Goal: Information Seeking & Learning: Learn about a topic

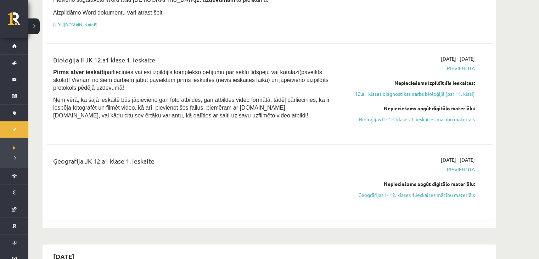
scroll to position [507, 0]
click at [363, 191] on link "Ģeogrāfijas I - 12. klases 1.ieskaites mācību materiāls" at bounding box center [408, 194] width 134 height 7
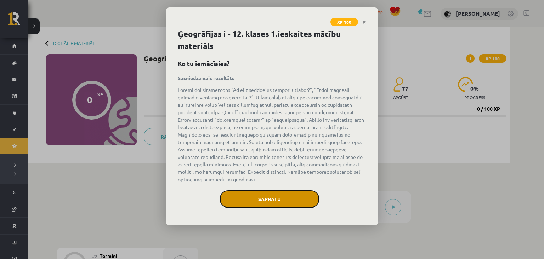
click at [228, 196] on button "Sapratu" at bounding box center [269, 199] width 99 height 18
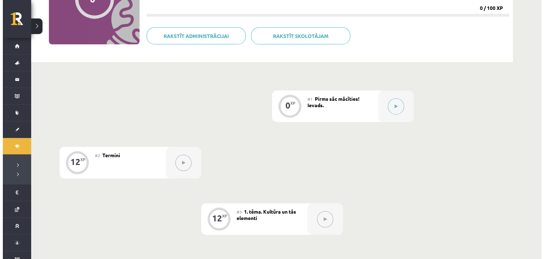
scroll to position [105, 0]
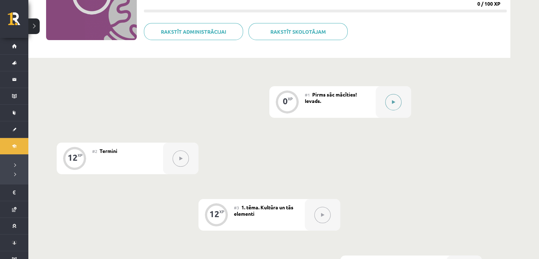
click at [382, 108] on div at bounding box center [393, 102] width 35 height 32
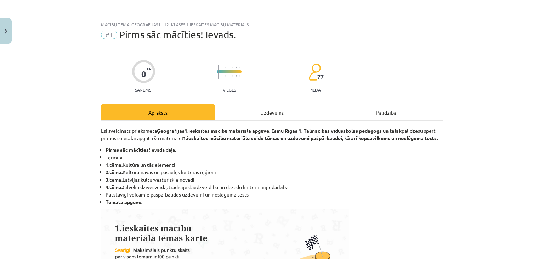
click at [281, 112] on div "Uzdevums" at bounding box center [272, 112] width 114 height 16
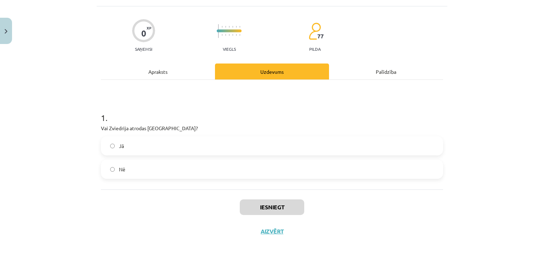
scroll to position [40, 0]
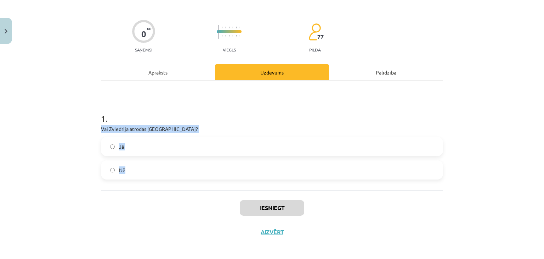
drag, startPoint x: 96, startPoint y: 126, endPoint x: 140, endPoint y: 181, distance: 70.6
click at [140, 181] on div "0 XP Saņemsi Viegls 77 pilda Apraksts Uzdevums Palīdzība 1 . Vai Zviedrija atro…" at bounding box center [272, 125] width 351 height 237
copy div "Vai Zviedrija atrodas [GEOGRAPHIC_DATA]? Jā Nē"
click at [104, 152] on label "Jā" at bounding box center [272, 146] width 341 height 18
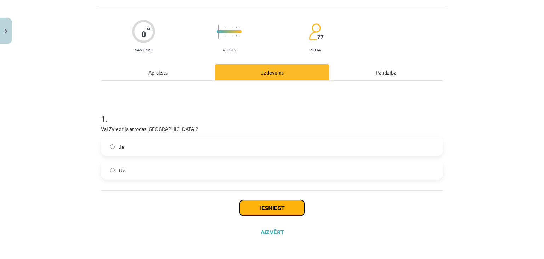
click at [242, 207] on button "Iesniegt" at bounding box center [272, 208] width 64 height 16
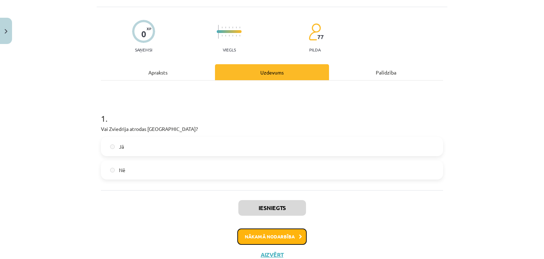
click at [274, 234] on button "Nākamā nodarbība" at bounding box center [271, 236] width 69 height 16
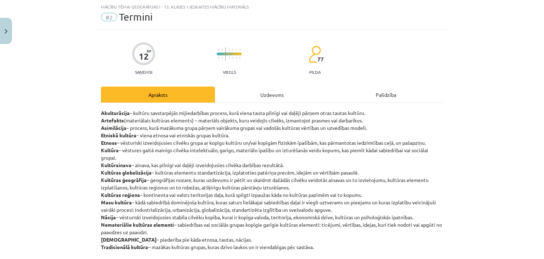
click at [275, 101] on div "Uzdevums" at bounding box center [272, 94] width 114 height 16
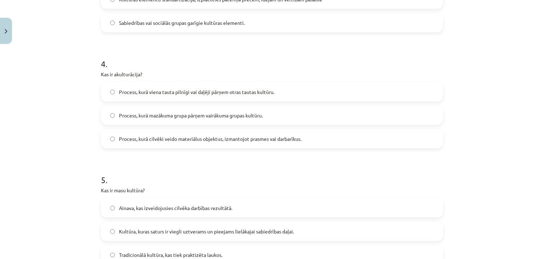
scroll to position [530, 0]
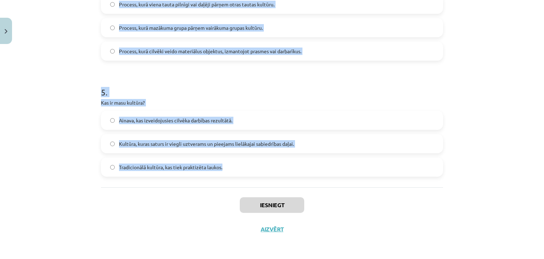
drag, startPoint x: 96, startPoint y: 140, endPoint x: 264, endPoint y: 183, distance: 173.4
copy form "Lor ip dolors? Ametconsec adipiscingeli seddoei tempo in utlabo etdolor ma/ali …"
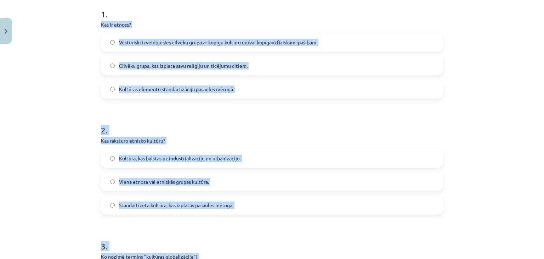
scroll to position [144, 0]
click at [119, 43] on span "Vēsturiski izveidojusies cilvēku grupa ar kopīgu kultūru un/vai kopīgām fiziskā…" at bounding box center [218, 42] width 198 height 7
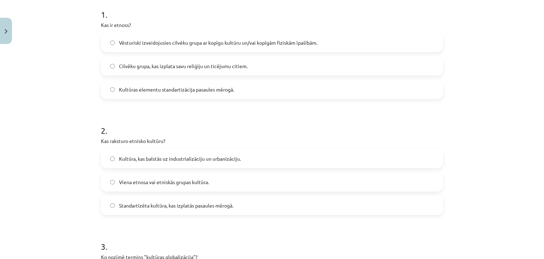
click at [116, 163] on label "Kultūra, kas balstās uz industrializāciju un urbanizāciju." at bounding box center [272, 159] width 341 height 18
click at [131, 181] on span "Viena etnosa vai etniskās grupas kultūra." at bounding box center [164, 181] width 90 height 7
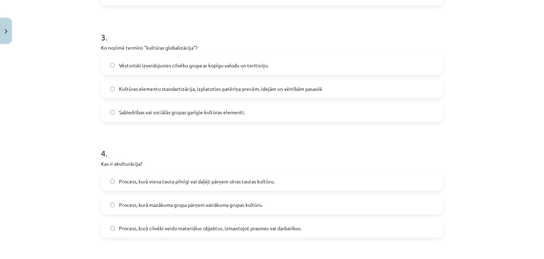
scroll to position [353, 0]
click at [110, 82] on label "Kultūras elementu standartizācija, izplatoties patēriņa precēm, idejām un vērtī…" at bounding box center [272, 89] width 341 height 18
click at [150, 178] on span "Process, kurā viena tauta pilnīgi vai daļēji pārņem otras tautas kultūru." at bounding box center [197, 181] width 156 height 7
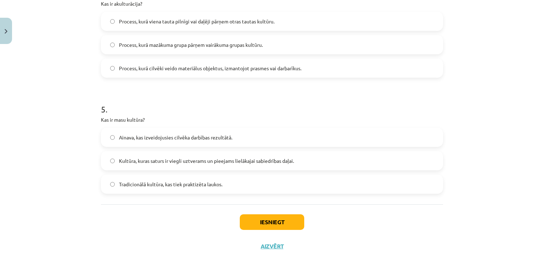
scroll to position [513, 0]
click at [115, 161] on label "Kultūra, kuras saturs ir viegli uztverams un pieejams lielākajai sabiedrības da…" at bounding box center [272, 160] width 341 height 18
click at [258, 217] on button "Iesniegt" at bounding box center [272, 222] width 64 height 16
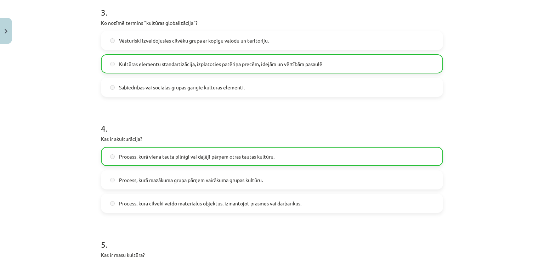
scroll to position [362, 0]
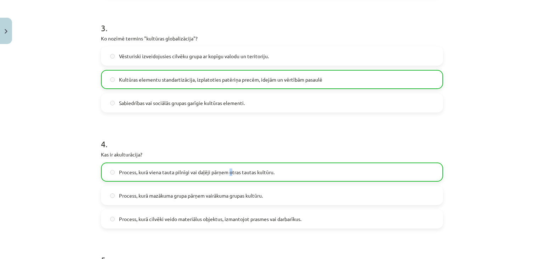
drag, startPoint x: 258, startPoint y: 217, endPoint x: 229, endPoint y: 168, distance: 57.3
click at [229, 168] on span "Process, kurā viena tauta pilnīgi vai daļēji pārņem otras tautas kultūru." at bounding box center [197, 171] width 156 height 7
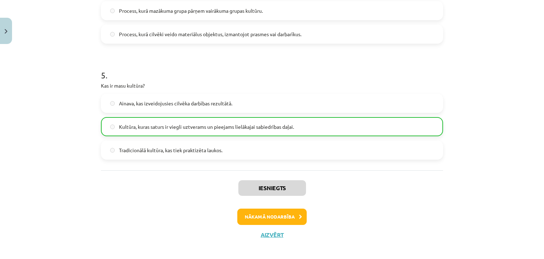
scroll to position [552, 0]
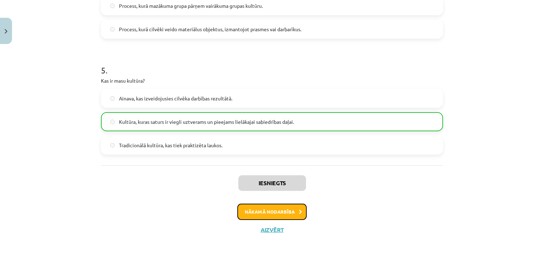
click at [255, 209] on button "Nākamā nodarbība" at bounding box center [271, 211] width 69 height 16
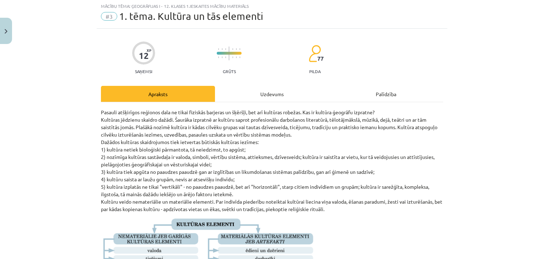
scroll to position [18, 0]
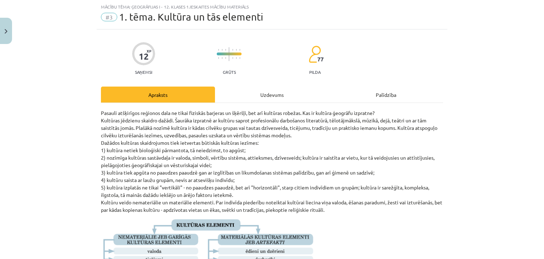
click at [274, 102] on div "Uzdevums" at bounding box center [272, 94] width 114 height 16
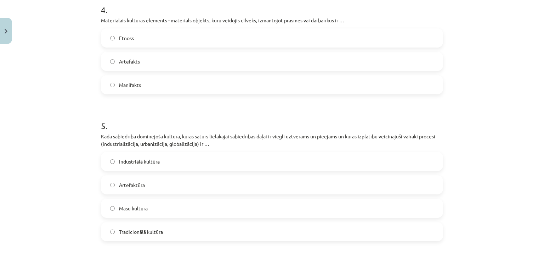
scroll to position [607, 0]
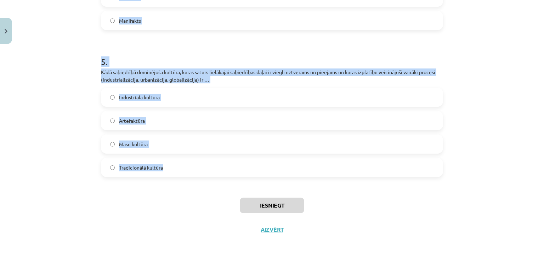
drag, startPoint x: 96, startPoint y: 81, endPoint x: 240, endPoint y: 178, distance: 172.9
copy form "Loremip, dolo sitametc adipi elitse doeiusmod tempor inc utlabor etdolore magna…"
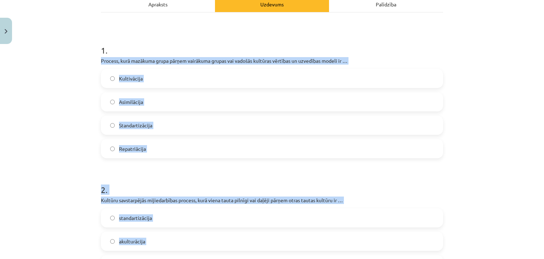
scroll to position [100, 0]
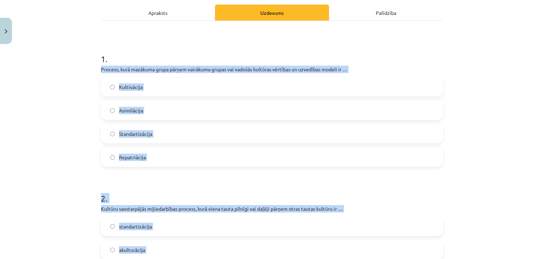
click at [124, 110] on span "Asimilācija" at bounding box center [131, 110] width 24 height 7
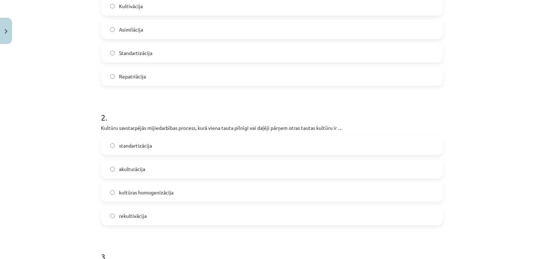
scroll to position [180, 0]
click at [119, 168] on span "akulturācija" at bounding box center [132, 168] width 26 height 7
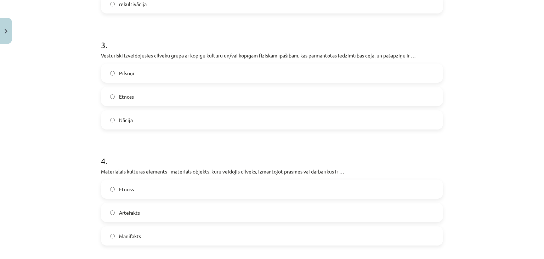
scroll to position [393, 0]
click at [128, 92] on span "Etnoss" at bounding box center [126, 95] width 15 height 7
click at [123, 204] on label "Artefakts" at bounding box center [272, 212] width 341 height 18
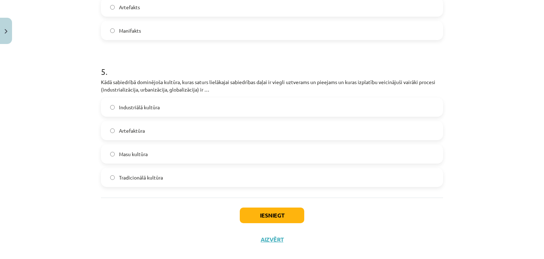
scroll to position [598, 0]
click at [116, 155] on label "Masu kultūra" at bounding box center [272, 153] width 341 height 18
click at [256, 211] on button "Iesniegt" at bounding box center [272, 214] width 64 height 16
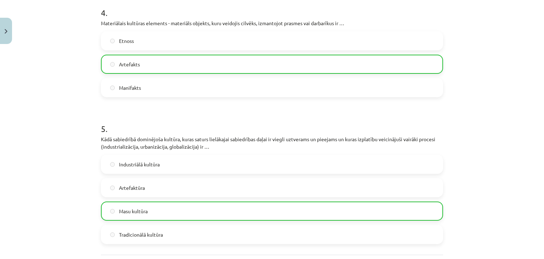
scroll to position [629, 0]
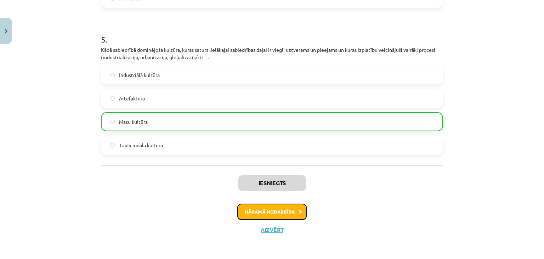
click at [255, 209] on button "Nākamā nodarbība" at bounding box center [271, 211] width 69 height 16
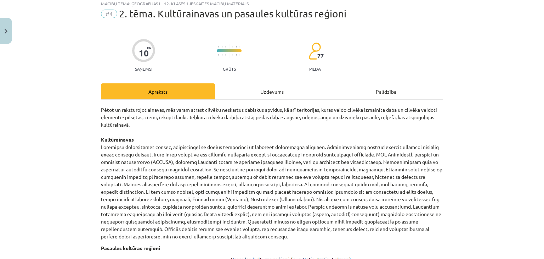
scroll to position [18, 0]
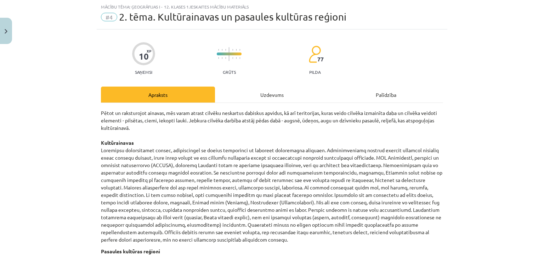
click at [264, 96] on div "Uzdevums" at bounding box center [272, 94] width 114 height 16
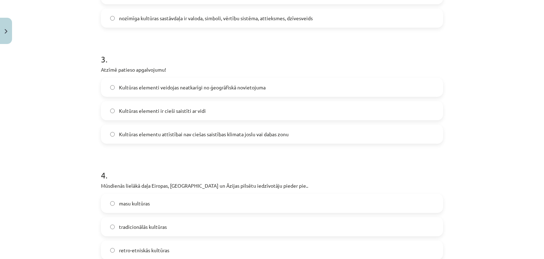
scroll to position [437, 0]
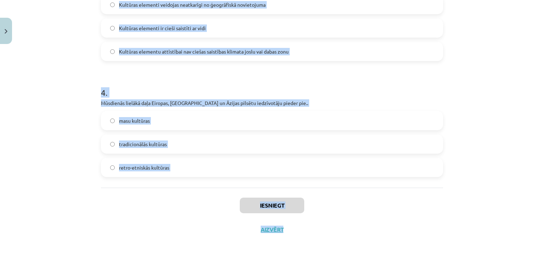
drag, startPoint x: 95, startPoint y: 90, endPoint x: 336, endPoint y: 215, distance: 271.7
copy div "Lore ipsumdol sitametc … adip elitse do eius temporin ut laboreetd ma aliquaeni…"
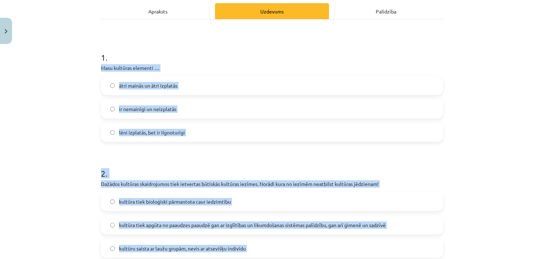
scroll to position [100, 0]
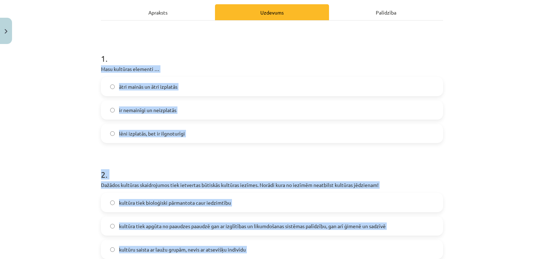
click at [114, 80] on label "ātri mainās un ātri izplatās" at bounding box center [272, 87] width 341 height 18
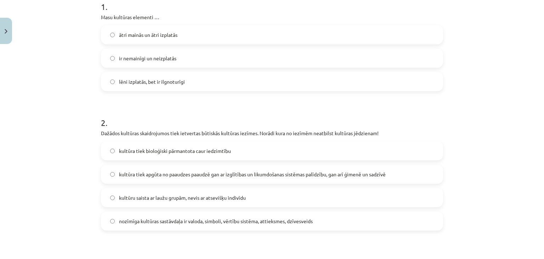
scroll to position [152, 0]
click at [122, 149] on span "kultūra tiek bioloģiski pārmantota caur iedzimtību" at bounding box center [175, 149] width 112 height 7
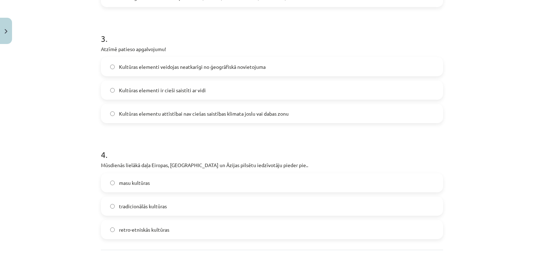
scroll to position [375, 0]
click at [118, 95] on label "Kultūras elementi ir cieši saistīti ar vidi" at bounding box center [272, 91] width 341 height 18
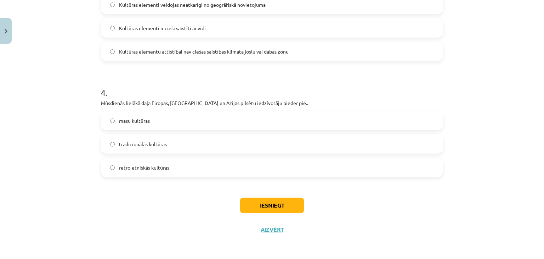
click at [113, 118] on label "masu kultūras" at bounding box center [272, 121] width 341 height 18
click at [247, 200] on button "Iesniegt" at bounding box center [272, 205] width 64 height 16
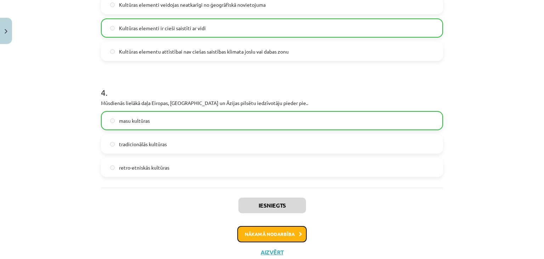
click at [288, 232] on button "Nākamā nodarbība" at bounding box center [271, 234] width 69 height 16
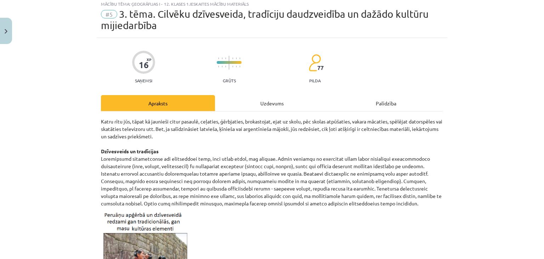
scroll to position [18, 0]
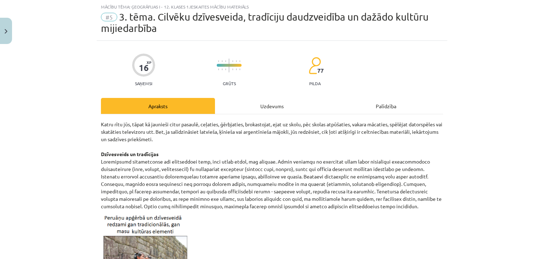
click at [271, 110] on div "Uzdevums" at bounding box center [272, 106] width 114 height 16
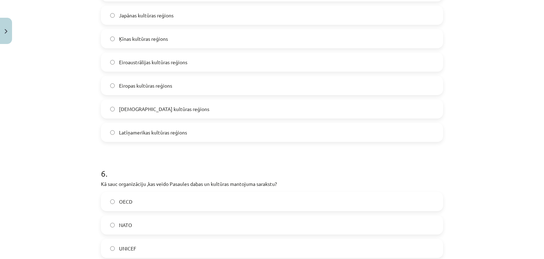
scroll to position [1146, 0]
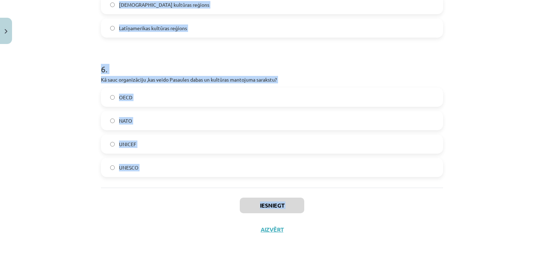
drag, startPoint x: 95, startPoint y: 100, endPoint x: 192, endPoint y: 215, distance: 150.1
copy div "Lorem ip dolorsit ametcons adipiscin elitsed doeius temporin? “Utlaboreetd magn…"
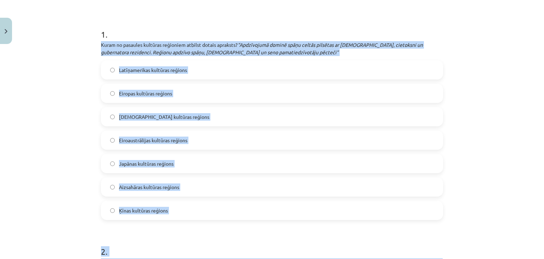
scroll to position [136, 0]
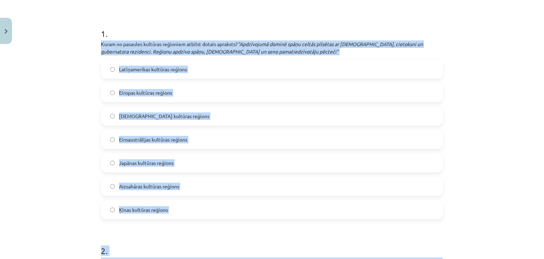
click at [140, 62] on label "Latīņamerikas kultūras reģions" at bounding box center [272, 69] width 341 height 18
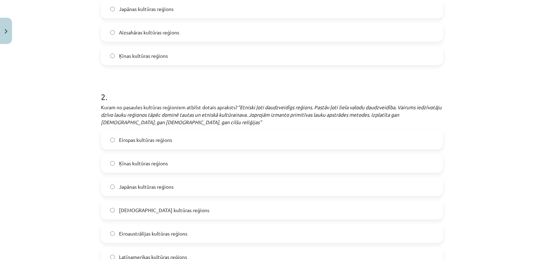
scroll to position [348, 0]
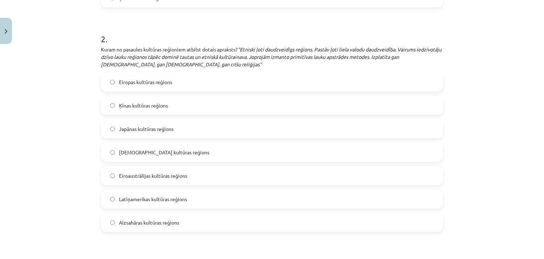
click at [121, 219] on span "Aizsahāras kultūras reģions" at bounding box center [149, 222] width 60 height 7
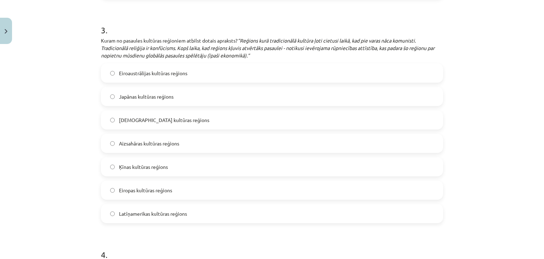
scroll to position [582, 0]
click at [119, 167] on span "Ķīnas kultūras reģions" at bounding box center [143, 165] width 49 height 7
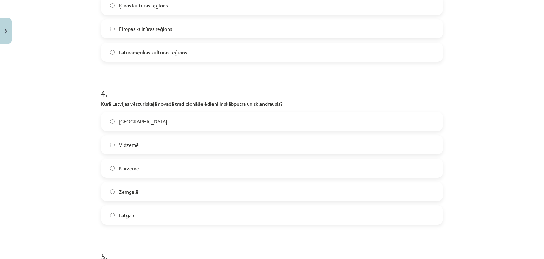
scroll to position [804, 0]
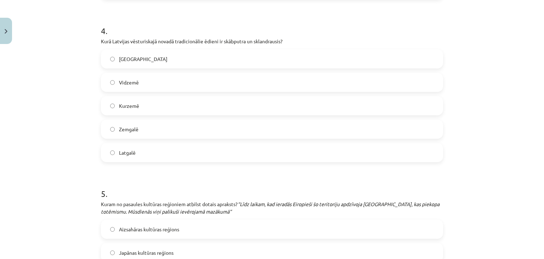
click at [113, 159] on label "Latgalē" at bounding box center [272, 153] width 341 height 18
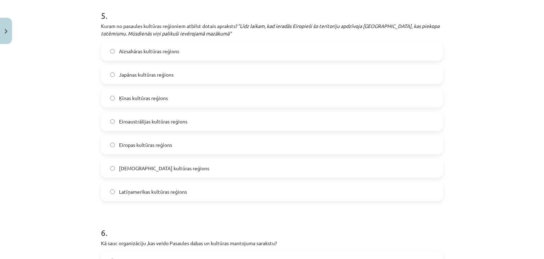
scroll to position [983, 0]
click at [119, 118] on span "Eiroaustrālijas kultūras reģions" at bounding box center [153, 120] width 68 height 7
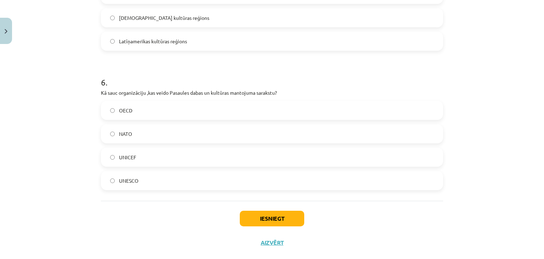
scroll to position [1133, 0]
click at [119, 178] on span "UNESCO" at bounding box center [128, 179] width 19 height 7
click at [248, 210] on button "Iesniegt" at bounding box center [272, 218] width 64 height 16
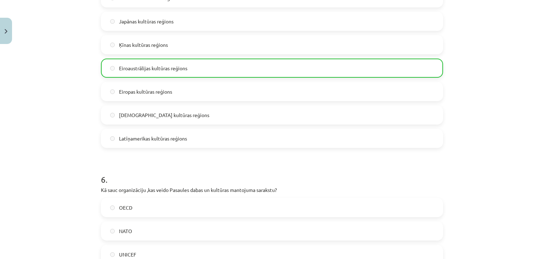
scroll to position [1168, 0]
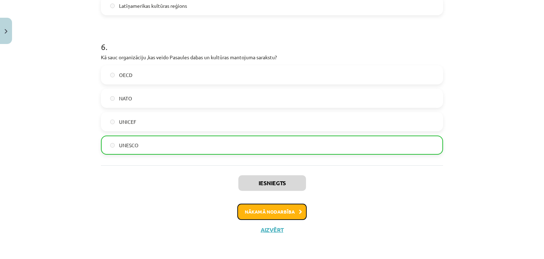
click at [243, 207] on button "Nākamā nodarbība" at bounding box center [271, 211] width 69 height 16
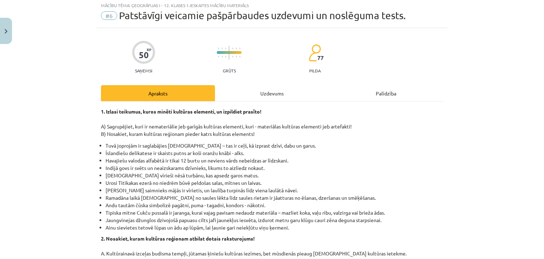
scroll to position [18, 0]
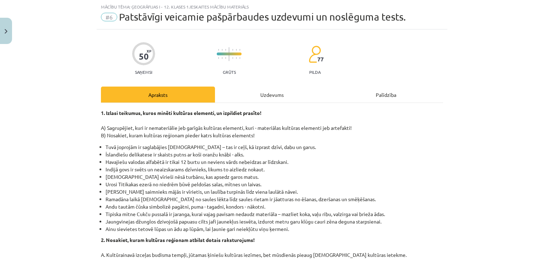
click at [270, 88] on div "Uzdevums" at bounding box center [272, 94] width 114 height 16
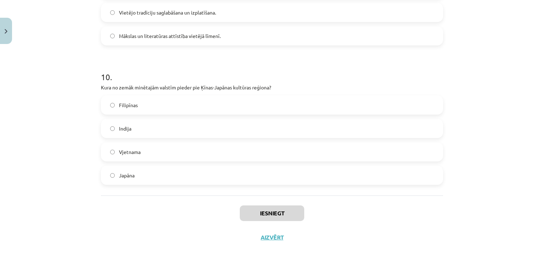
scroll to position [1343, 0]
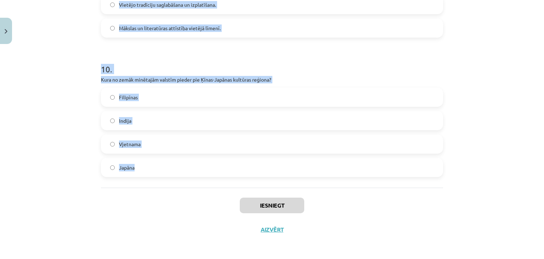
drag, startPoint x: 94, startPoint y: 39, endPoint x: 244, endPoint y: 182, distance: 207.5
copy form "Lore ip dolor sitametco adipis el seddoeiusmod te incididun utlabo? Etdolo Magn…"
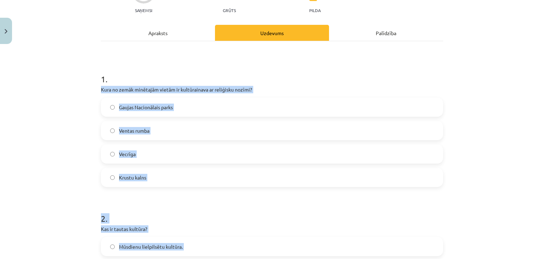
scroll to position [79, 0]
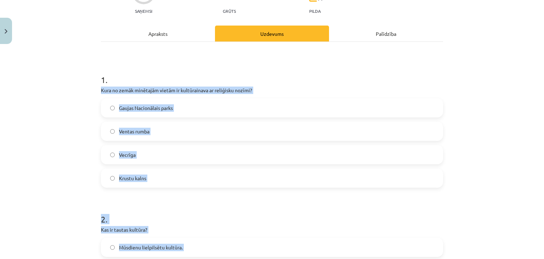
click at [116, 173] on label "Krustu kalns" at bounding box center [272, 178] width 341 height 18
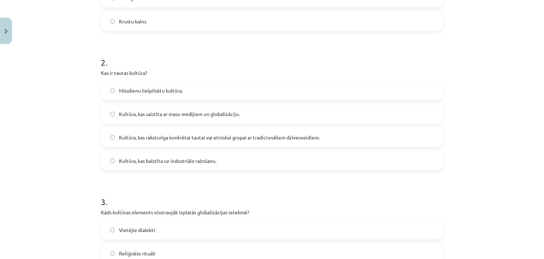
scroll to position [236, 0]
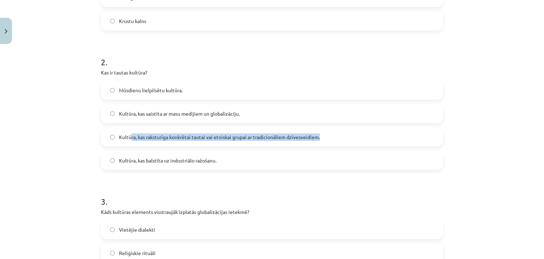
drag, startPoint x: 127, startPoint y: 134, endPoint x: 81, endPoint y: 157, distance: 51.8
click at [81, 157] on div "Mācību tēma: Ģeogrāfijas i - 12. klases 1.ieskaites mācību materiāls #6 Patstāv…" at bounding box center [272, 129] width 544 height 259
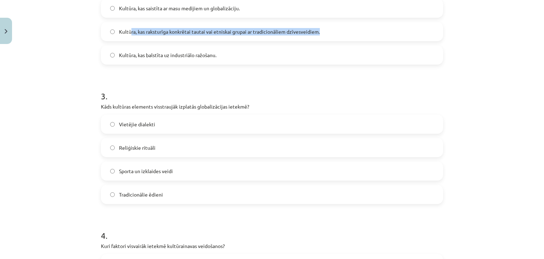
scroll to position [378, 0]
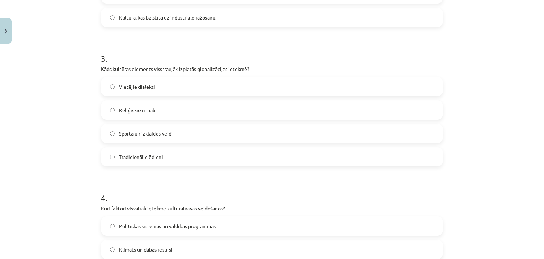
click at [126, 136] on span "Sporta un izklaides veidi" at bounding box center [146, 133] width 54 height 7
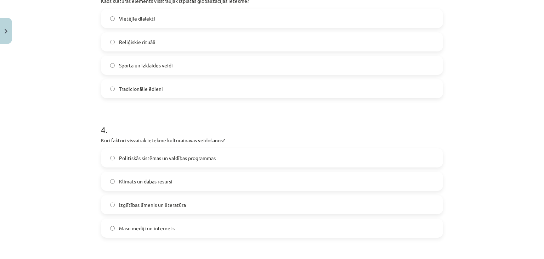
scroll to position [447, 0]
click at [122, 183] on span "Klimats un dabas resursi" at bounding box center [146, 181] width 54 height 7
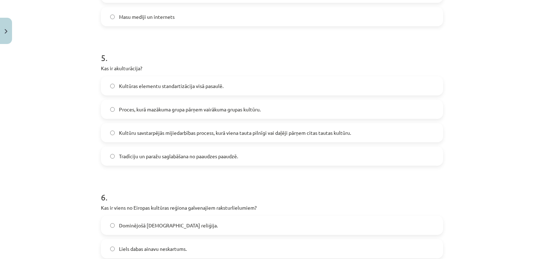
scroll to position [659, 0]
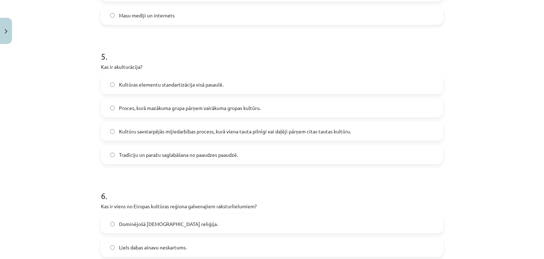
click at [129, 137] on label "Kultūru savstarpējās mijiedarbības process, kurā viena tauta pilnīgi vai daļēji…" at bounding box center [272, 131] width 341 height 18
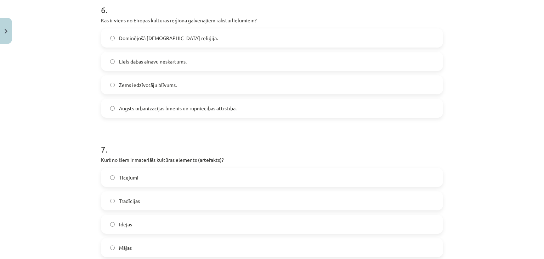
scroll to position [847, 0]
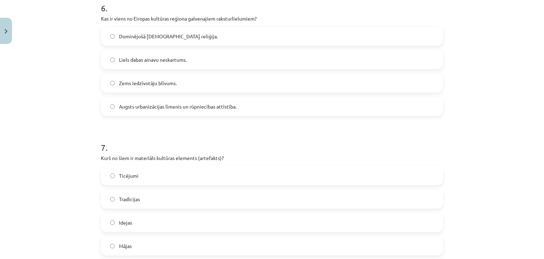
click at [115, 104] on label "Augsts urbanizācijas līmenis un rūpniecības attīstība." at bounding box center [272, 106] width 341 height 18
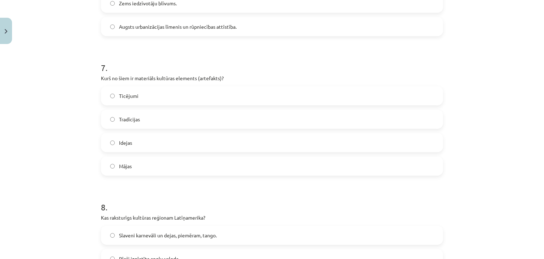
scroll to position [927, 0]
click at [132, 161] on label "Mājas" at bounding box center [272, 165] width 341 height 18
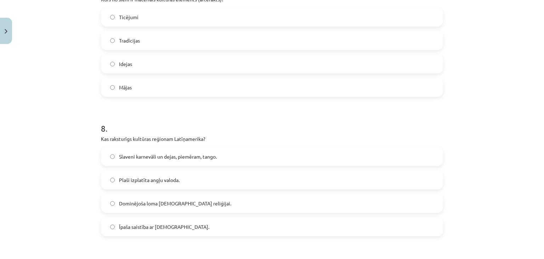
scroll to position [1006, 0]
click at [108, 152] on label "Slaveni karnevāli un dejas, piemēram, tango." at bounding box center [272, 156] width 341 height 18
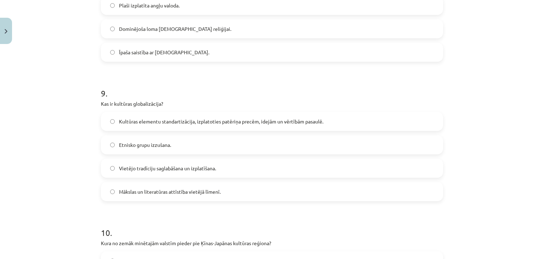
scroll to position [1186, 0]
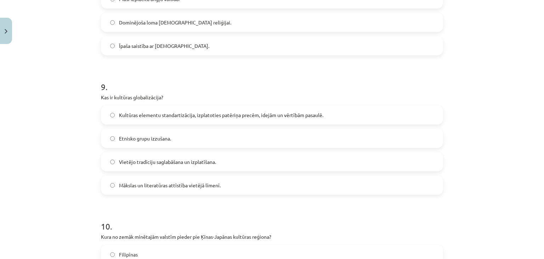
click at [127, 119] on label "Kultūras elementu standartizācija, izplatoties patēriņa precēm, idejām un vērtī…" at bounding box center [272, 115] width 341 height 18
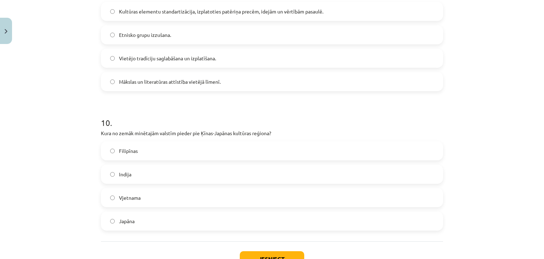
scroll to position [1320, 0]
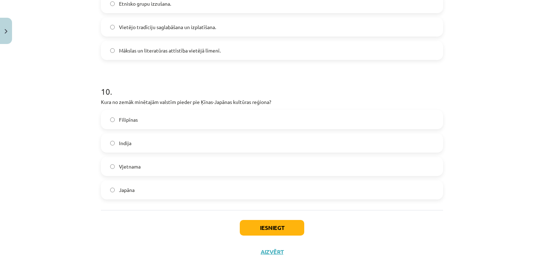
click at [136, 194] on label "Japāna" at bounding box center [272, 190] width 341 height 18
click at [296, 224] on button "Iesniegt" at bounding box center [272, 228] width 64 height 16
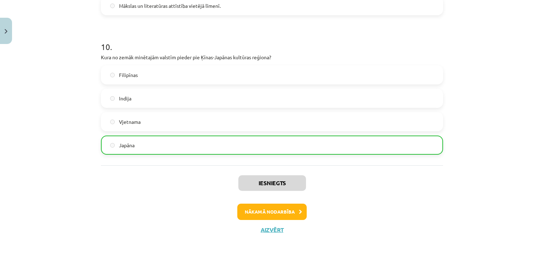
scroll to position [1365, 0]
click at [287, 216] on button "Nākamā nodarbība" at bounding box center [271, 211] width 69 height 16
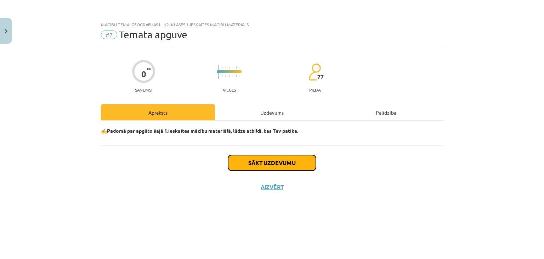
click at [282, 162] on button "Sākt uzdevumu" at bounding box center [272, 163] width 88 height 16
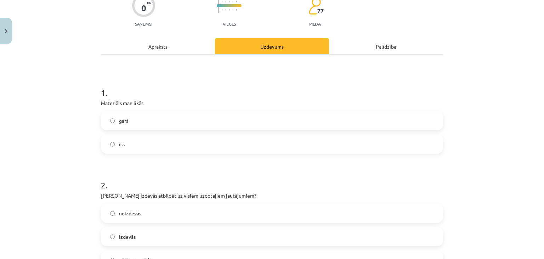
scroll to position [66, 0]
click at [242, 143] on label "īss" at bounding box center [272, 144] width 341 height 18
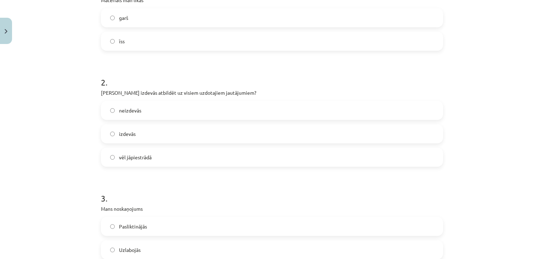
scroll to position [169, 0]
drag, startPoint x: 127, startPoint y: 125, endPoint x: 62, endPoint y: 156, distance: 71.2
click at [62, 156] on div "Mācību tēma: Ģeogrāfijas i - 12. klases 1.ieskaites mācību materiāls #7 Temata …" at bounding box center [272, 129] width 544 height 259
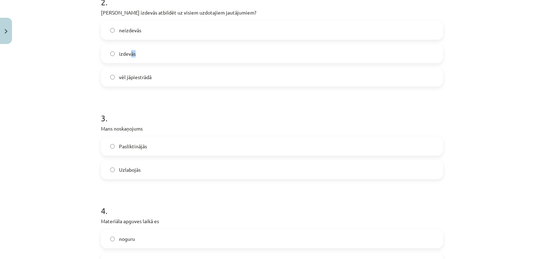
click at [128, 53] on span "izdevās" at bounding box center [127, 53] width 17 height 7
click at [121, 160] on div "Uzlabojās" at bounding box center [272, 169] width 342 height 19
click at [114, 174] on label "Uzlabojās" at bounding box center [272, 170] width 341 height 18
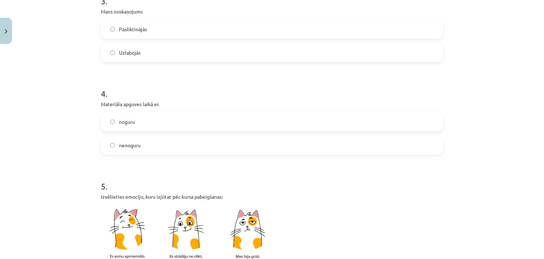
scroll to position [366, 0]
click at [119, 143] on span "nenoguru" at bounding box center [130, 144] width 22 height 7
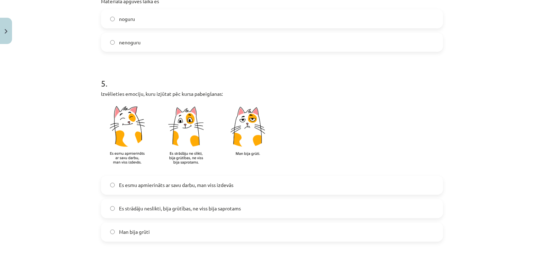
scroll to position [500, 0]
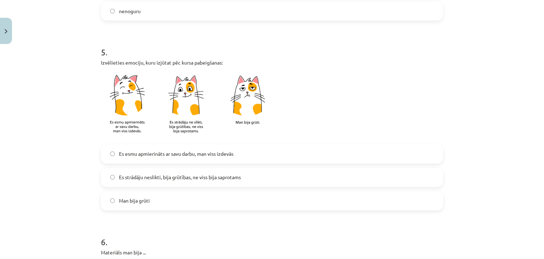
click at [118, 164] on div "Es esmu apmierināts ar savu darbu, man viss izdevās Es strādāju neslikti, bija …" at bounding box center [272, 177] width 342 height 66
click at [119, 156] on span "Es esmu apmierināts ar savu darbu, man viss izdevās" at bounding box center [176, 153] width 114 height 7
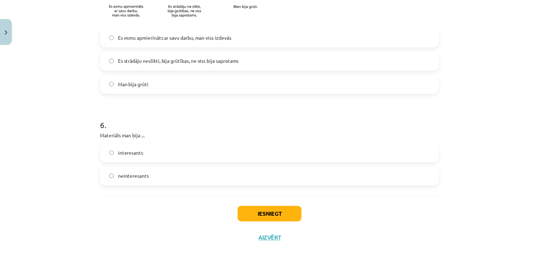
scroll to position [625, 0]
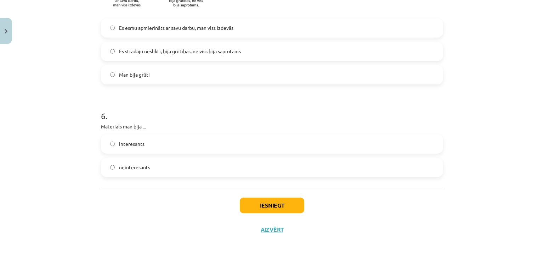
click at [150, 142] on label "interesants" at bounding box center [272, 144] width 341 height 18
click at [271, 212] on button "Iesniegt" at bounding box center [272, 205] width 64 height 16
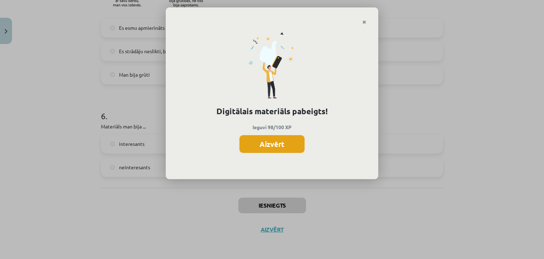
click at [273, 142] on button "Aizvērt" at bounding box center [272, 144] width 65 height 18
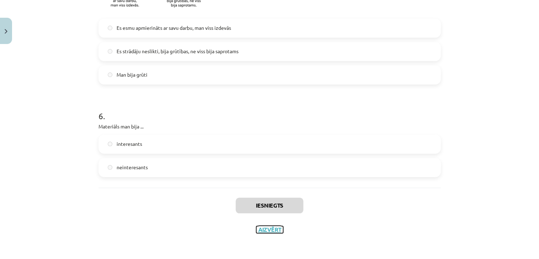
click at [272, 230] on button "Aizvērt" at bounding box center [269, 229] width 27 height 7
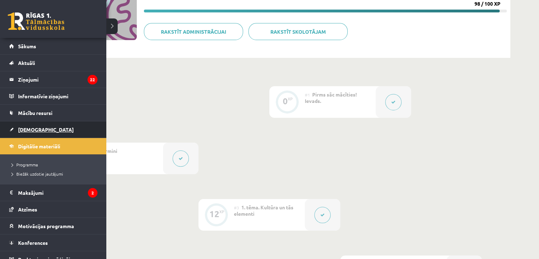
click at [32, 129] on span "[DEMOGRAPHIC_DATA]" at bounding box center [46, 129] width 56 height 6
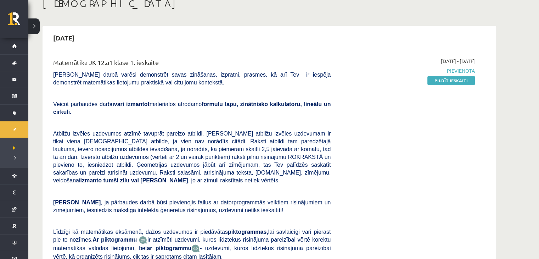
scroll to position [45, 0]
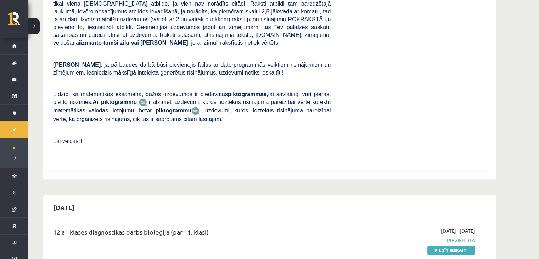
scroll to position [191, 0]
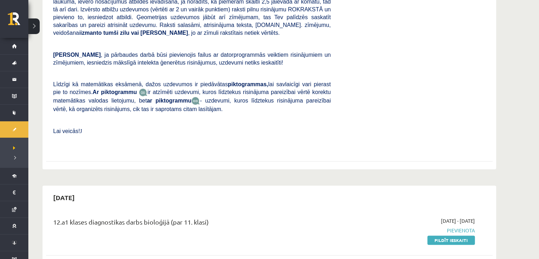
click at [82, 210] on div "12.a1 klases diagnostikas darbs bioloģijā (par 11. klasi) [DATE] - [DATE] [GEOG…" at bounding box center [269, 230] width 447 height 41
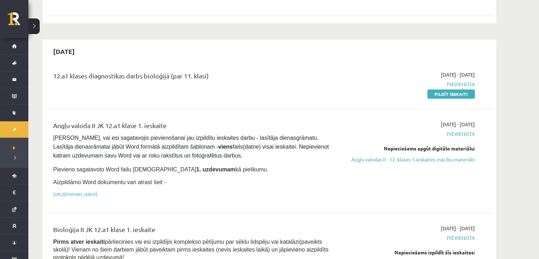
scroll to position [337, 0]
click at [381, 156] on link "Angļu valodas II - 12. klases 1.ieskaites mācību materiāls" at bounding box center [408, 159] width 134 height 7
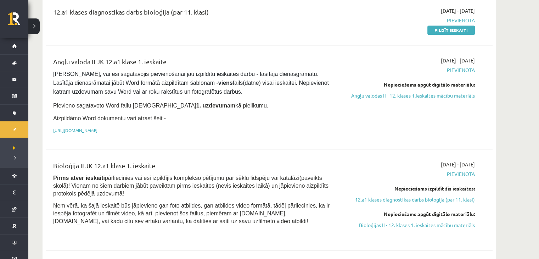
scroll to position [403, 0]
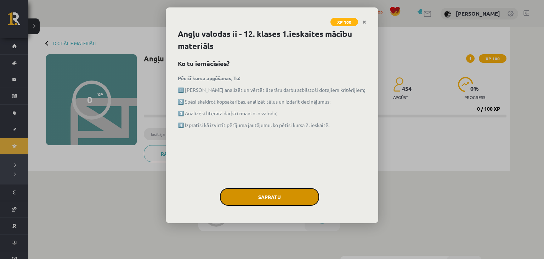
click at [257, 203] on button "Sapratu" at bounding box center [269, 197] width 99 height 18
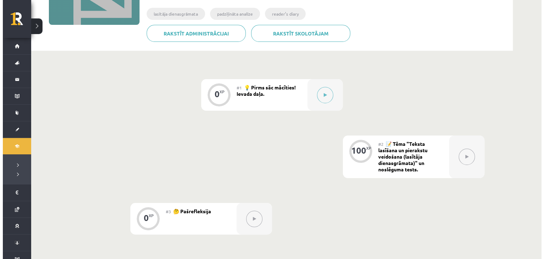
scroll to position [66, 0]
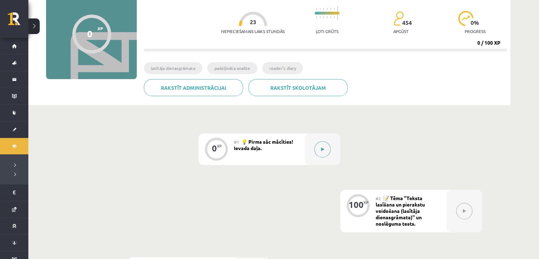
click at [315, 151] on button at bounding box center [322, 149] width 16 height 16
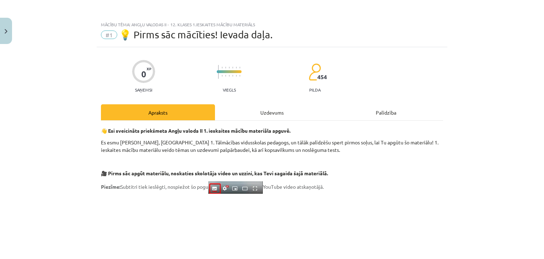
click at [268, 112] on div "Uzdevums" at bounding box center [272, 112] width 114 height 16
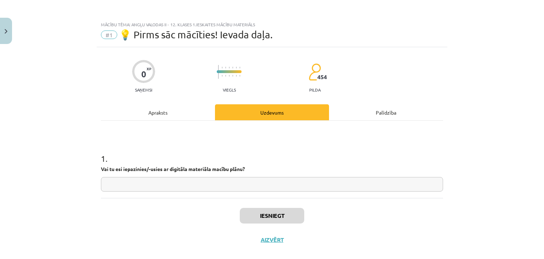
scroll to position [10, 0]
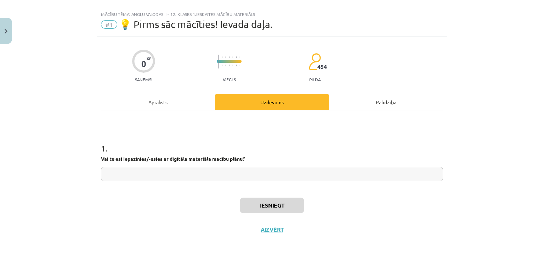
click at [223, 167] on input "text" at bounding box center [272, 174] width 342 height 15
type input "**"
click at [262, 198] on button "Iesniegt" at bounding box center [272, 205] width 64 height 16
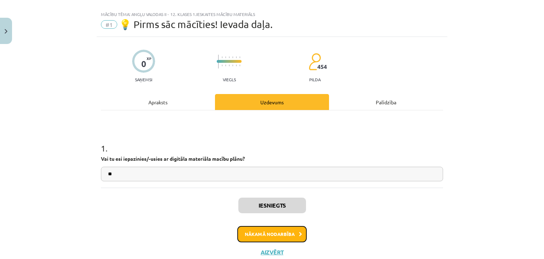
click at [277, 234] on button "Nākamā nodarbība" at bounding box center [271, 234] width 69 height 16
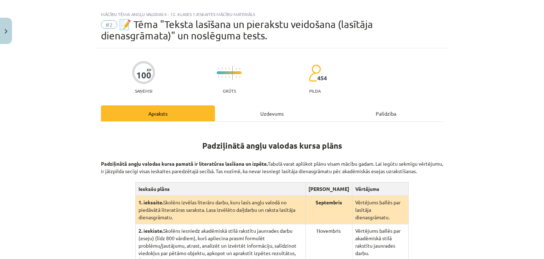
scroll to position [18, 0]
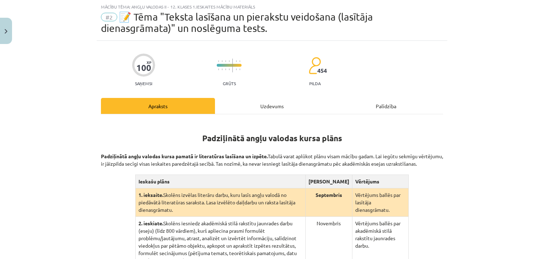
click at [270, 105] on div "Uzdevums" at bounding box center [272, 106] width 114 height 16
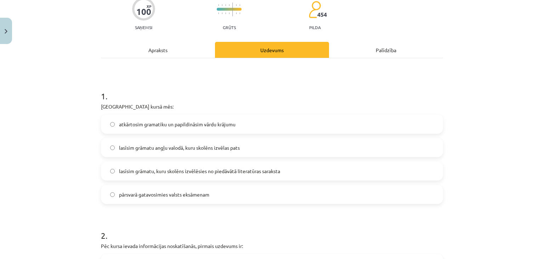
scroll to position [77, 0]
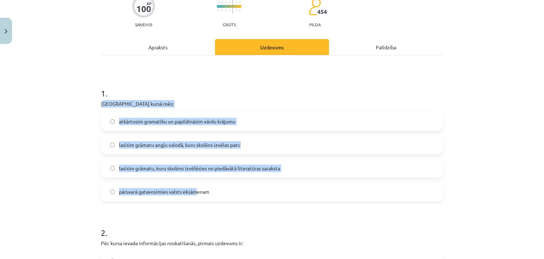
drag, startPoint x: 100, startPoint y: 100, endPoint x: 196, endPoint y: 197, distance: 136.8
click at [196, 197] on div "1 . Padziļinātajā kursā mēs: atkārtosim gramatiku un papildināsim vārdu krājumu…" at bounding box center [272, 138] width 342 height 125
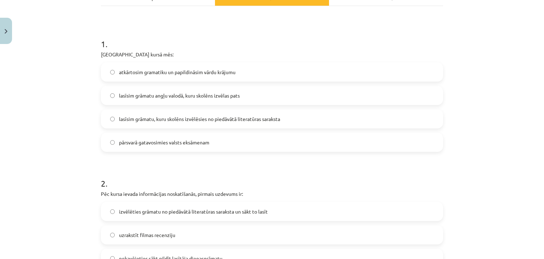
scroll to position [126, 0]
click at [142, 140] on span "pārsvarā gatavosimies valsts eksāmenam" at bounding box center [164, 141] width 90 height 7
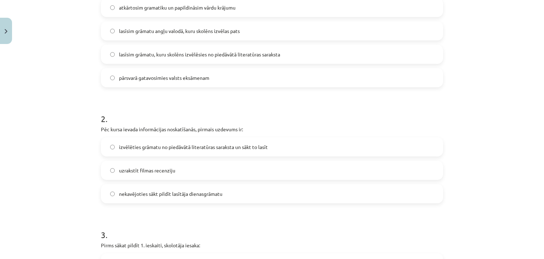
scroll to position [202, 0]
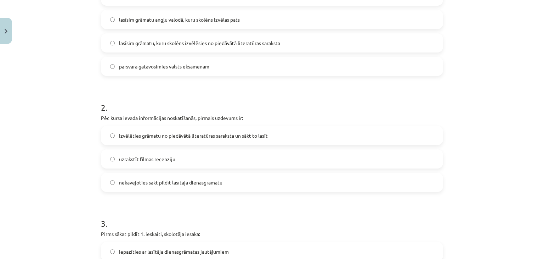
click at [116, 127] on label "izvēlēties grāmatu no piedāvātā literatūras saraksta un sākt to lasīt" at bounding box center [272, 136] width 341 height 18
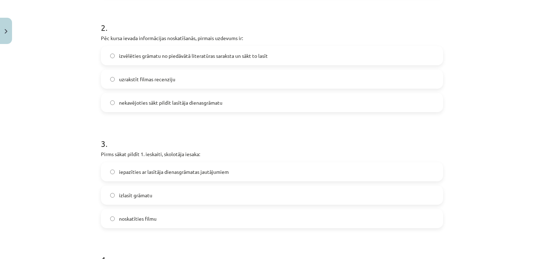
scroll to position [283, 0]
click at [127, 174] on label "iepazīties ar lasītāja dienasgrāmatas jautājumiem" at bounding box center [272, 170] width 341 height 18
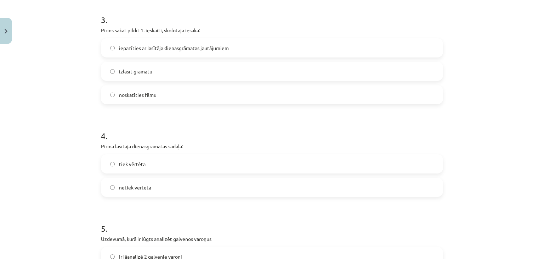
scroll to position [410, 0]
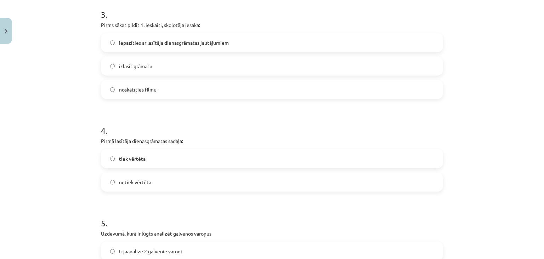
click at [110, 165] on label "tiek vērtēta" at bounding box center [272, 159] width 341 height 18
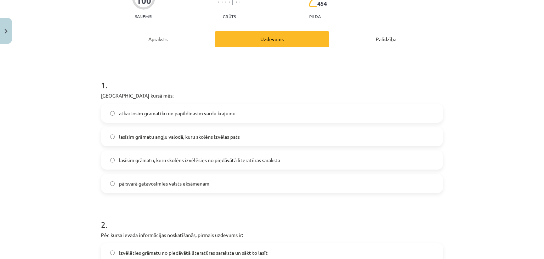
scroll to position [0, 0]
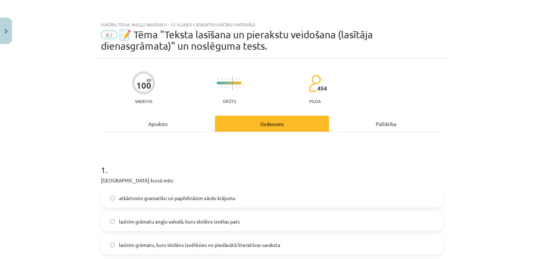
click at [162, 121] on div "Apraksts" at bounding box center [158, 124] width 114 height 16
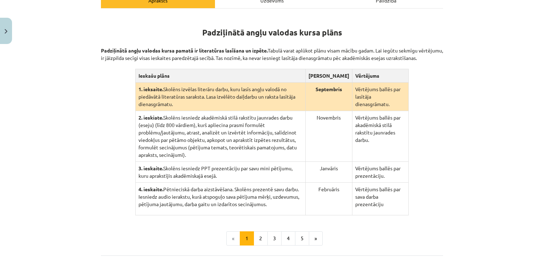
scroll to position [124, 0]
